Goal: Task Accomplishment & Management: Complete application form

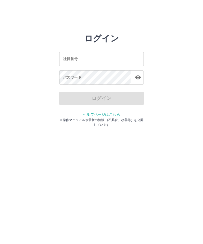
click at [107, 98] on div "ログイン" at bounding box center [101, 98] width 85 height 13
click at [96, 56] on input "社員番号" at bounding box center [101, 59] width 85 height 14
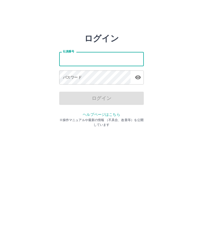
click at [83, 57] on input "社員番号" at bounding box center [101, 59] width 85 height 14
click at [96, 60] on input "社員番号" at bounding box center [101, 59] width 85 height 14
type input "*******"
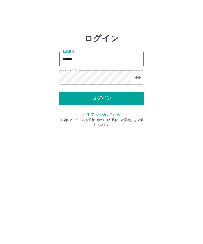
click at [111, 101] on button "ログイン" at bounding box center [101, 98] width 85 height 13
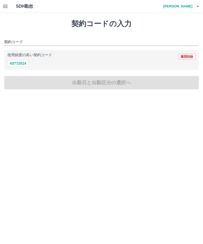
click at [3, 7] on icon "button" at bounding box center [5, 6] width 5 height 3
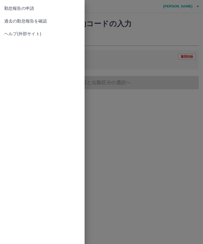
click at [40, 21] on span "過去の勤怠報告を確認" at bounding box center [42, 21] width 76 height 6
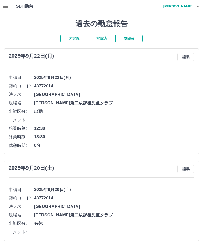
click at [6, 5] on icon "button" at bounding box center [5, 6] width 5 height 3
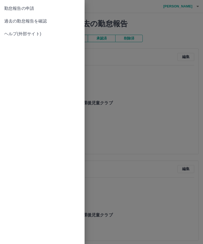
click at [29, 7] on span "勤怠報告の申請" at bounding box center [42, 8] width 76 height 6
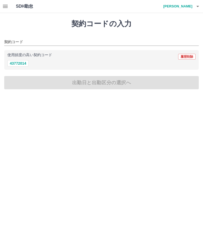
click at [61, 61] on div "43772014" at bounding box center [101, 63] width 188 height 7
click at [42, 62] on div "43772014" at bounding box center [101, 63] width 188 height 7
click at [70, 63] on div "43772014" at bounding box center [101, 63] width 188 height 7
click at [172, 64] on div "43772014" at bounding box center [101, 63] width 188 height 7
click at [101, 60] on div "43772014" at bounding box center [101, 63] width 188 height 7
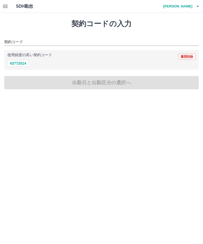
click at [90, 65] on div "43772014" at bounding box center [101, 63] width 188 height 7
click at [109, 82] on div "契約コードの入力 契約コード 使用頻度の高い契約コード 履歴削除 43772014 出勤日と出勤区分の選択へ" at bounding box center [101, 54] width 203 height 83
click at [24, 39] on input "契約コード" at bounding box center [97, 42] width 187 height 7
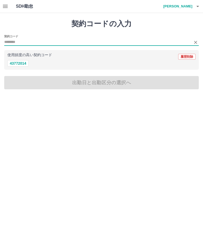
click at [23, 63] on button "43772014" at bounding box center [17, 63] width 21 height 6
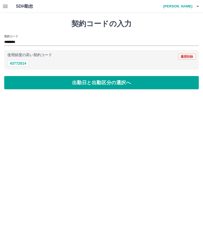
type input "********"
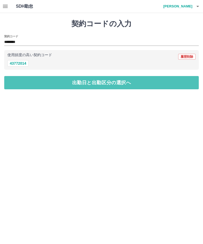
click at [128, 80] on button "出勤日と出勤区分の選択へ" at bounding box center [101, 82] width 195 height 13
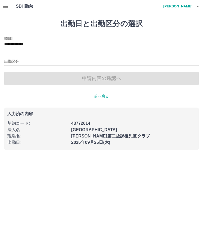
click at [17, 59] on input "出勤区分" at bounding box center [101, 62] width 195 height 7
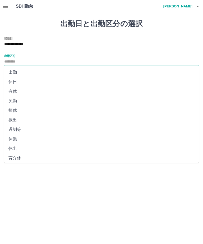
click at [47, 42] on input "**********" at bounding box center [101, 44] width 195 height 7
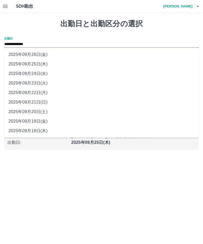
click at [41, 74] on li "2025年09月24日(水)" at bounding box center [101, 74] width 195 height 10
type input "**********"
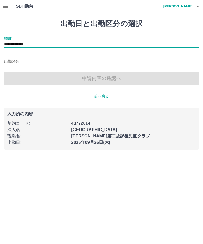
click at [19, 75] on div "申請内容の確認へ" at bounding box center [101, 78] width 195 height 13
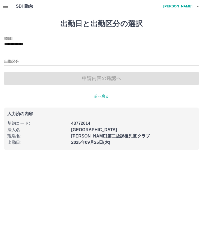
click at [18, 62] on input "出勤区分" at bounding box center [101, 62] width 195 height 7
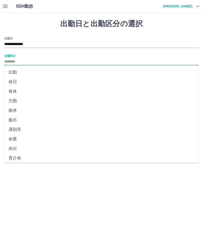
click at [17, 71] on li "出勤" at bounding box center [101, 73] width 195 height 10
type input "**"
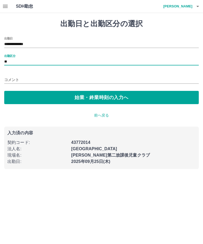
click at [117, 98] on button "始業・終業時刻の入力へ" at bounding box center [101, 97] width 195 height 13
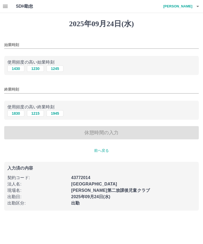
click at [58, 68] on button "1245" at bounding box center [55, 68] width 17 height 6
type input "****"
click at [15, 113] on button "1830" at bounding box center [15, 113] width 17 height 6
type input "****"
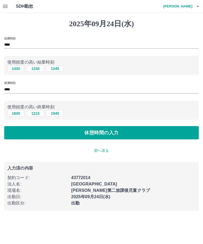
click at [132, 132] on button "休憩時間の入力" at bounding box center [101, 132] width 195 height 13
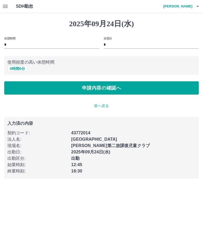
click at [133, 87] on button "申請内容の確認へ" at bounding box center [101, 87] width 195 height 13
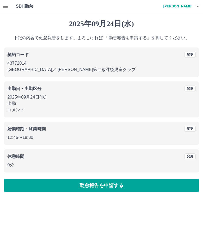
click at [118, 188] on button "勤怠報告を申請する" at bounding box center [101, 185] width 195 height 13
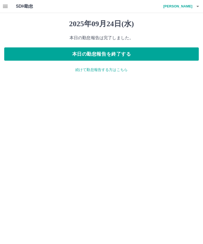
click at [112, 71] on p "続けて勤怠報告する方はこちら" at bounding box center [101, 70] width 195 height 6
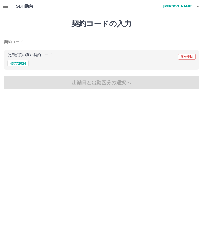
click at [117, 80] on div "契約コードの入力 契約コード 使用頻度の高い契約コード 履歴削除 43772014 出勤日と出勤区分の選択へ" at bounding box center [101, 54] width 203 height 83
click at [33, 60] on div "43772014" at bounding box center [101, 63] width 188 height 7
click at [32, 61] on div "43772014" at bounding box center [101, 63] width 188 height 7
click at [20, 62] on button "43772014" at bounding box center [17, 63] width 21 height 6
type input "********"
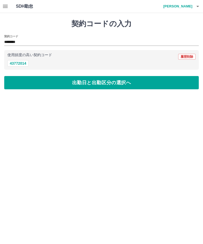
click at [133, 83] on button "出勤日と出勤区分の選択へ" at bounding box center [101, 82] width 195 height 13
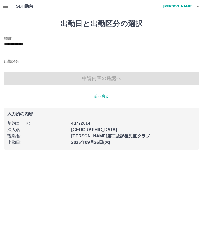
click at [17, 59] on input "出勤区分" at bounding box center [101, 62] width 195 height 7
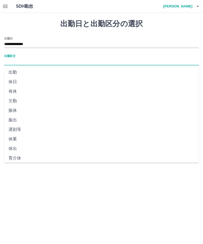
click at [14, 70] on li "出勤" at bounding box center [101, 73] width 195 height 10
type input "**"
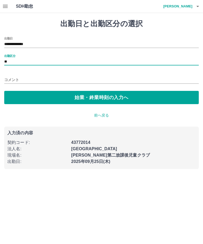
click at [131, 98] on button "始業・終業時刻の入力へ" at bounding box center [101, 97] width 195 height 13
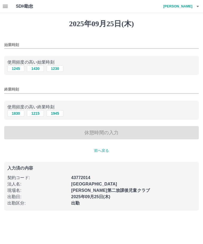
click at [28, 41] on input "始業時刻" at bounding box center [101, 45] width 195 height 8
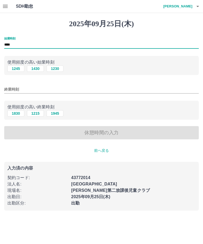
type input "****"
click at [23, 84] on div "終業時刻" at bounding box center [101, 87] width 195 height 13
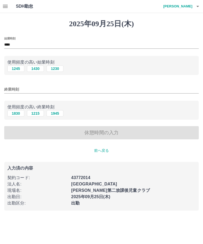
click at [18, 90] on input "終業時刻" at bounding box center [101, 90] width 195 height 8
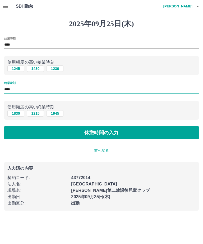
type input "****"
click at [140, 136] on button "休憩時間の入力" at bounding box center [101, 132] width 195 height 13
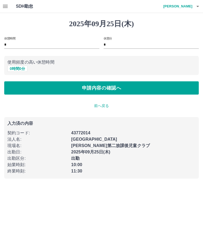
click at [103, 105] on p "前へ戻る" at bounding box center [101, 106] width 195 height 6
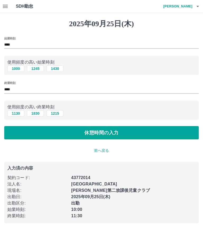
click at [101, 150] on p "前へ戻る" at bounding box center [101, 151] width 195 height 6
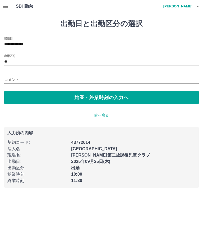
click at [17, 78] on input "コメント" at bounding box center [101, 80] width 195 height 8
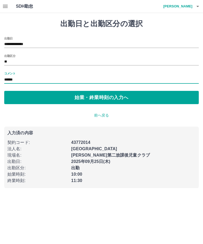
type input "******"
click at [115, 97] on button "始業・終業時刻の入力へ" at bounding box center [101, 97] width 195 height 13
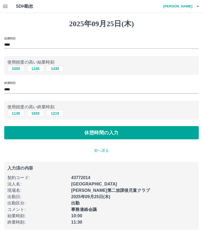
click at [131, 133] on button "休憩時間の入力" at bounding box center [101, 132] width 195 height 13
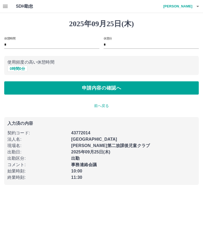
click at [137, 86] on button "申請内容の確認へ" at bounding box center [101, 87] width 195 height 13
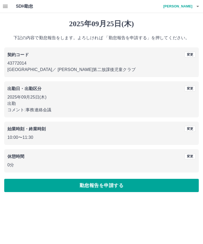
click at [119, 185] on button "勤怠報告を申請する" at bounding box center [101, 185] width 195 height 13
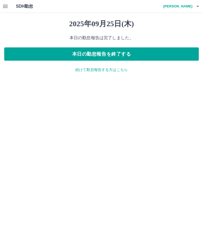
click at [144, 52] on button "本日の勤怠報告を終了する" at bounding box center [101, 53] width 195 height 13
